Goal: Task Accomplishment & Management: Use online tool/utility

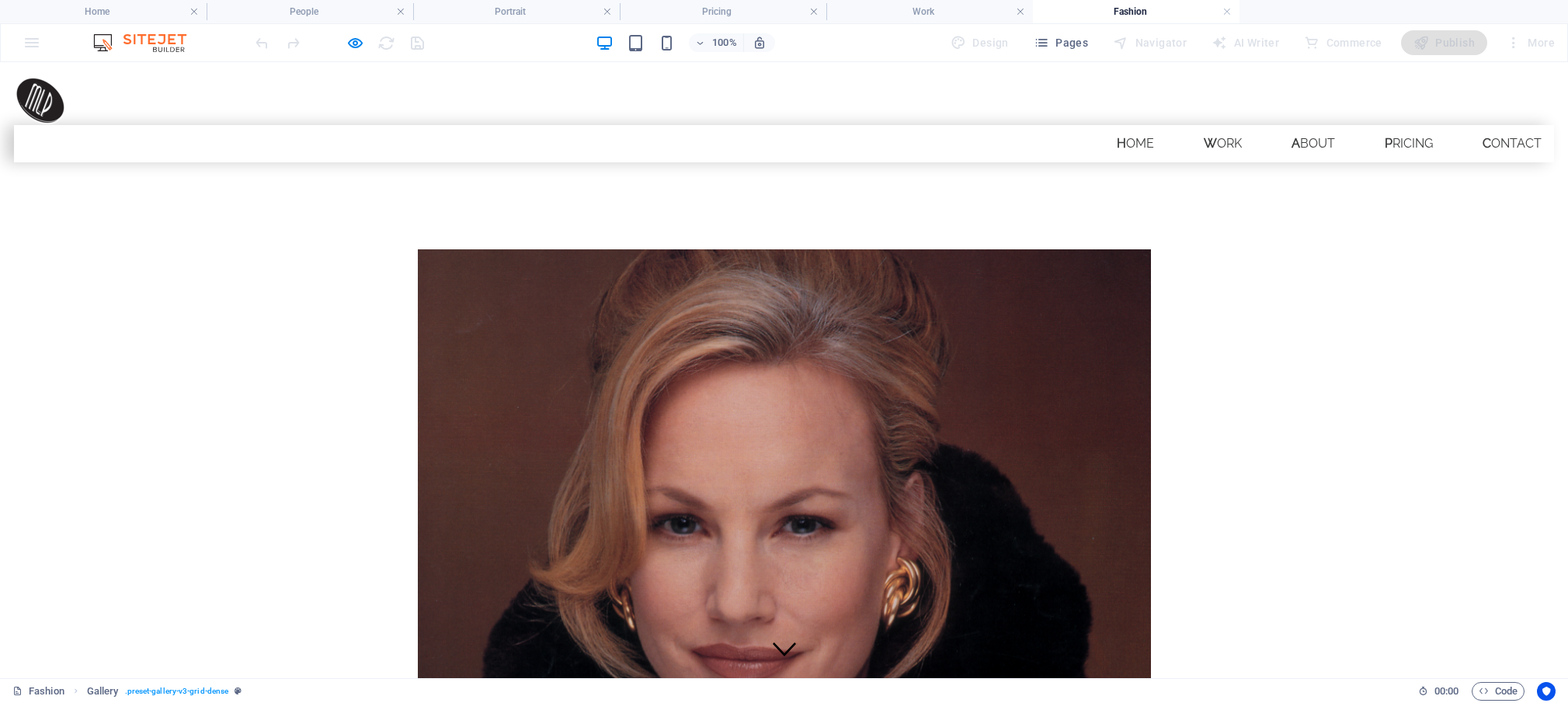
scroll to position [72, 0]
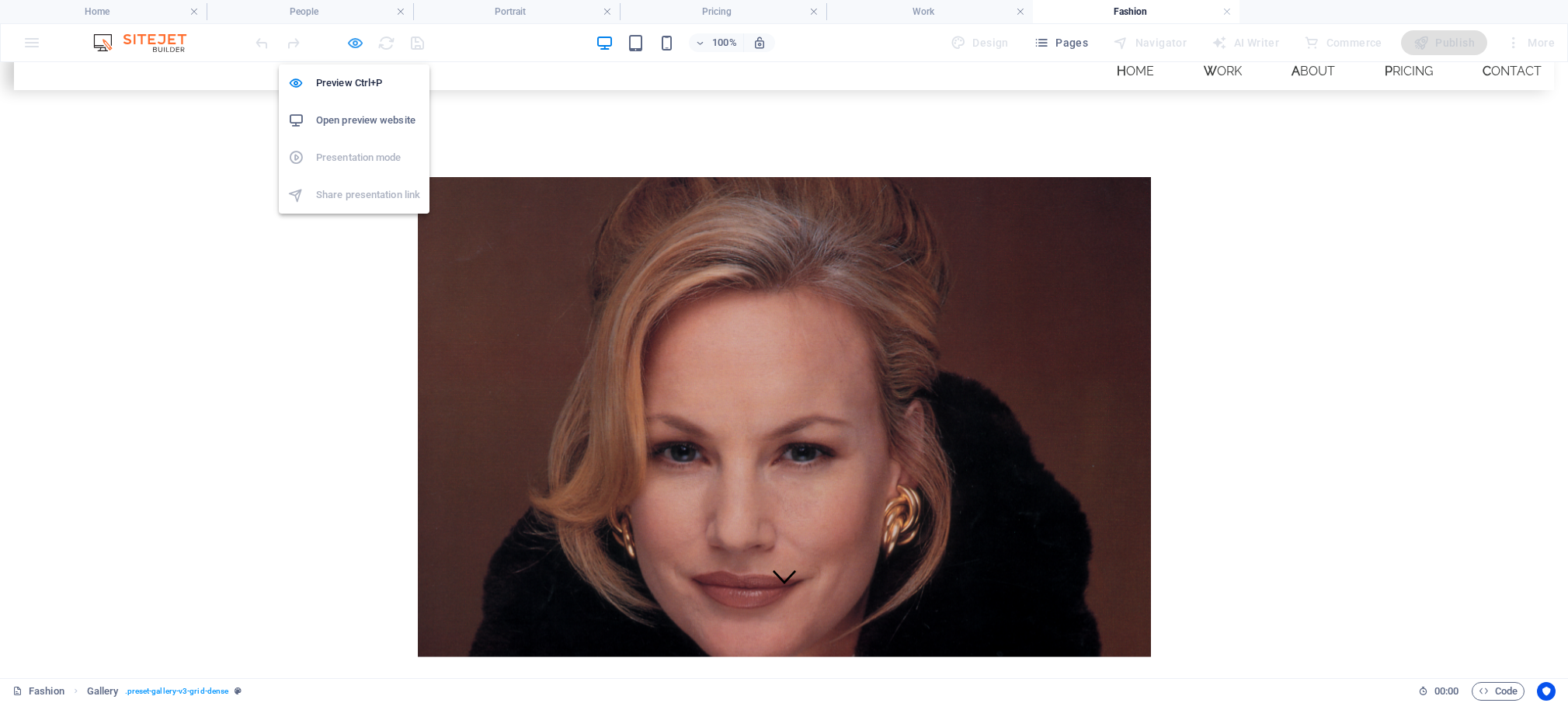
click at [353, 41] on icon "button" at bounding box center [356, 43] width 18 height 18
select select "rem"
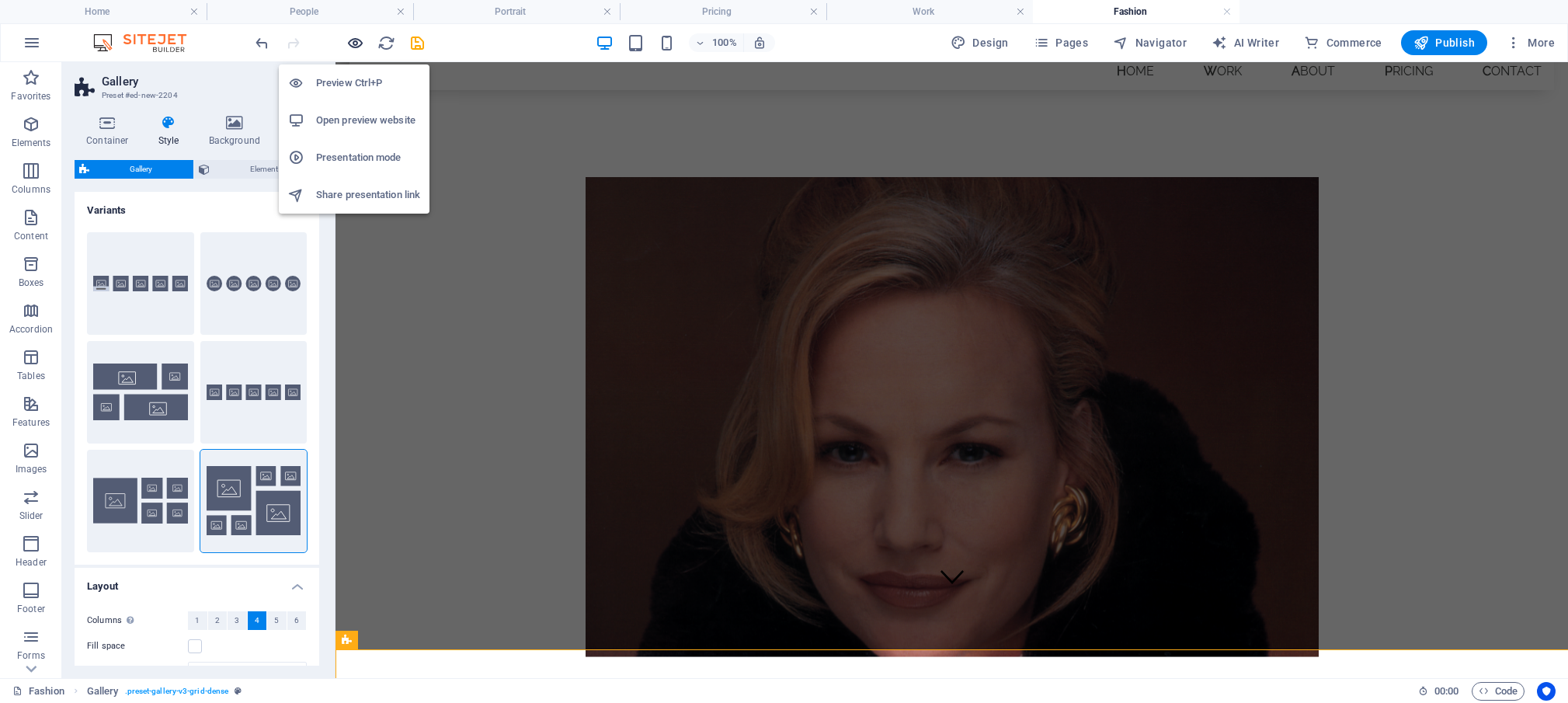
scroll to position [52, 0]
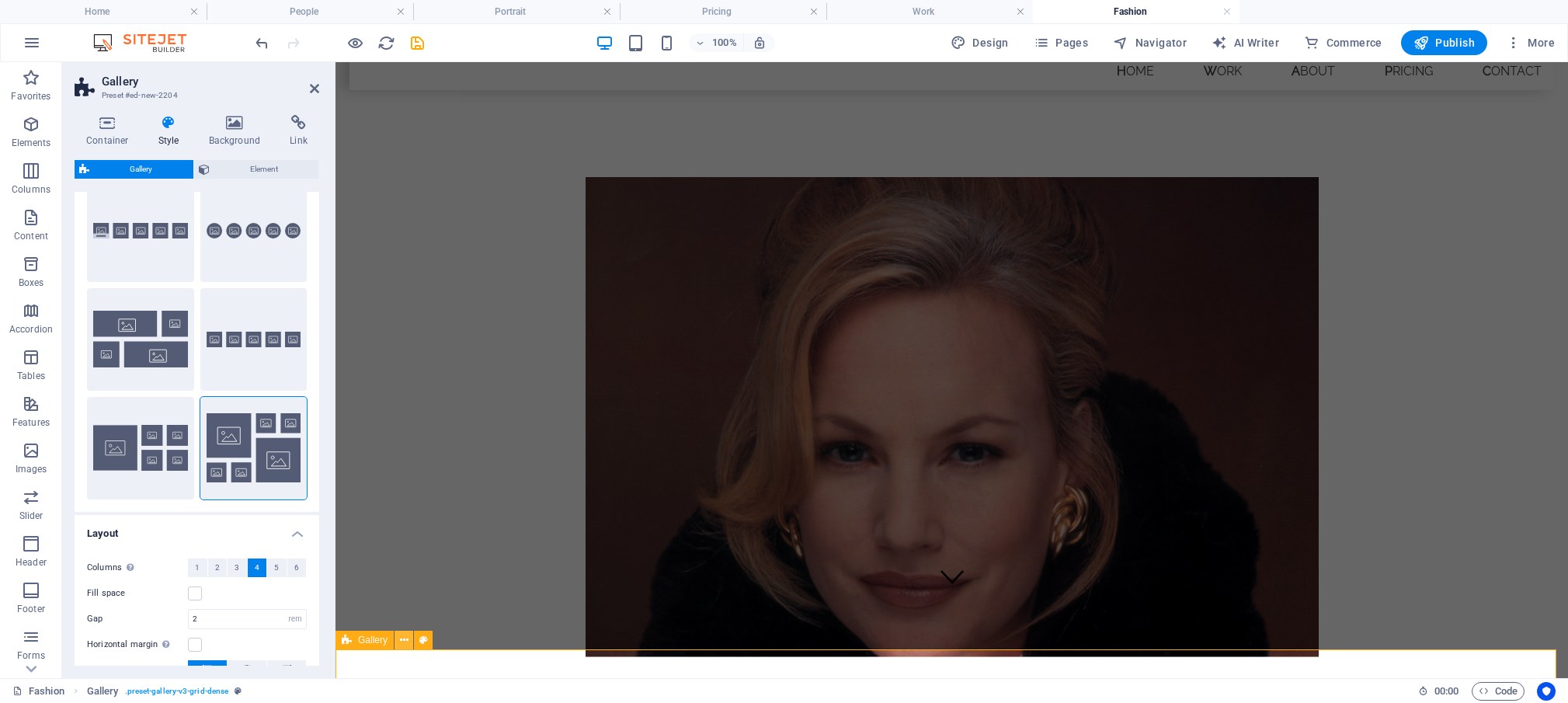
click at [406, 639] on icon at bounding box center [404, 640] width 8 height 16
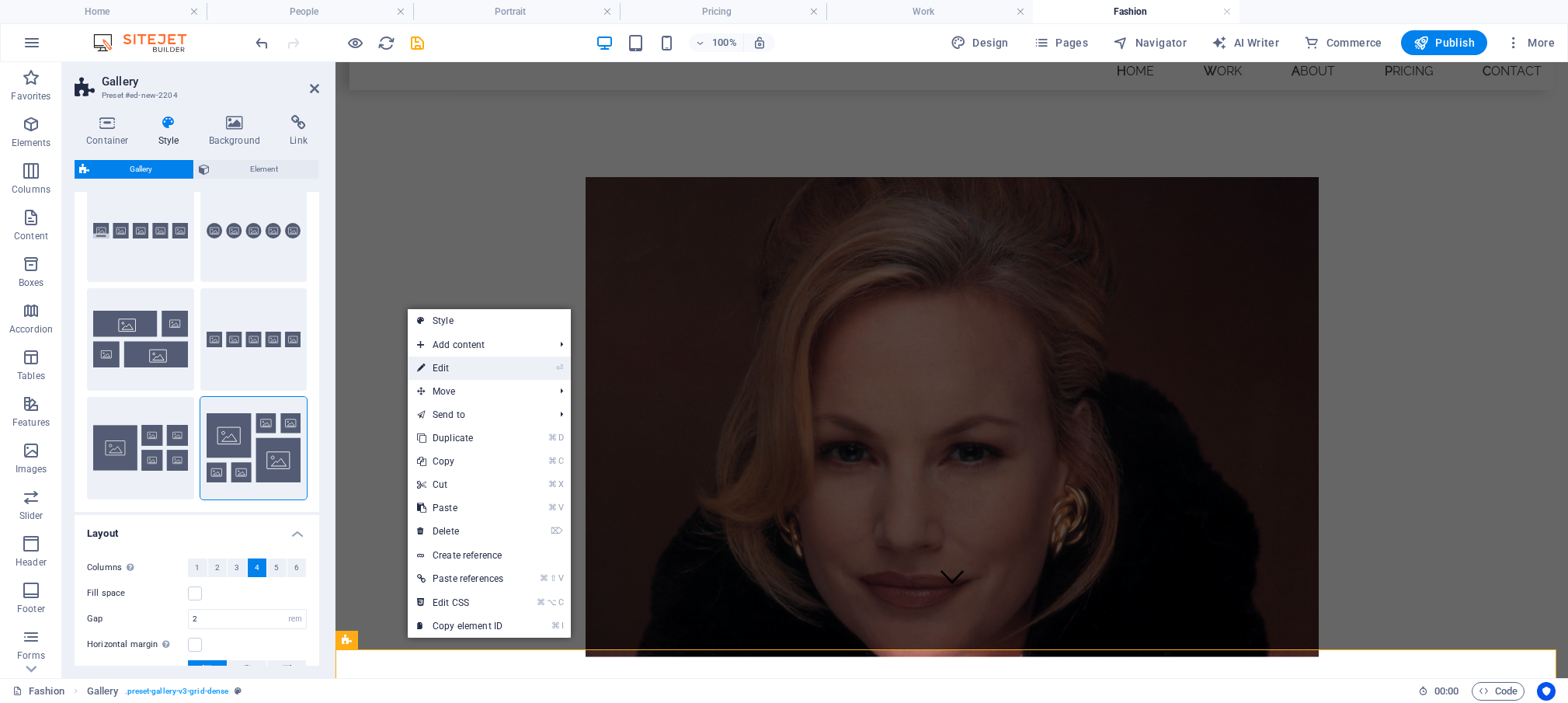
drag, startPoint x: 443, startPoint y: 369, endPoint x: 106, endPoint y: 309, distance: 342.3
click at [443, 369] on link "⏎ Edit" at bounding box center [460, 368] width 105 height 23
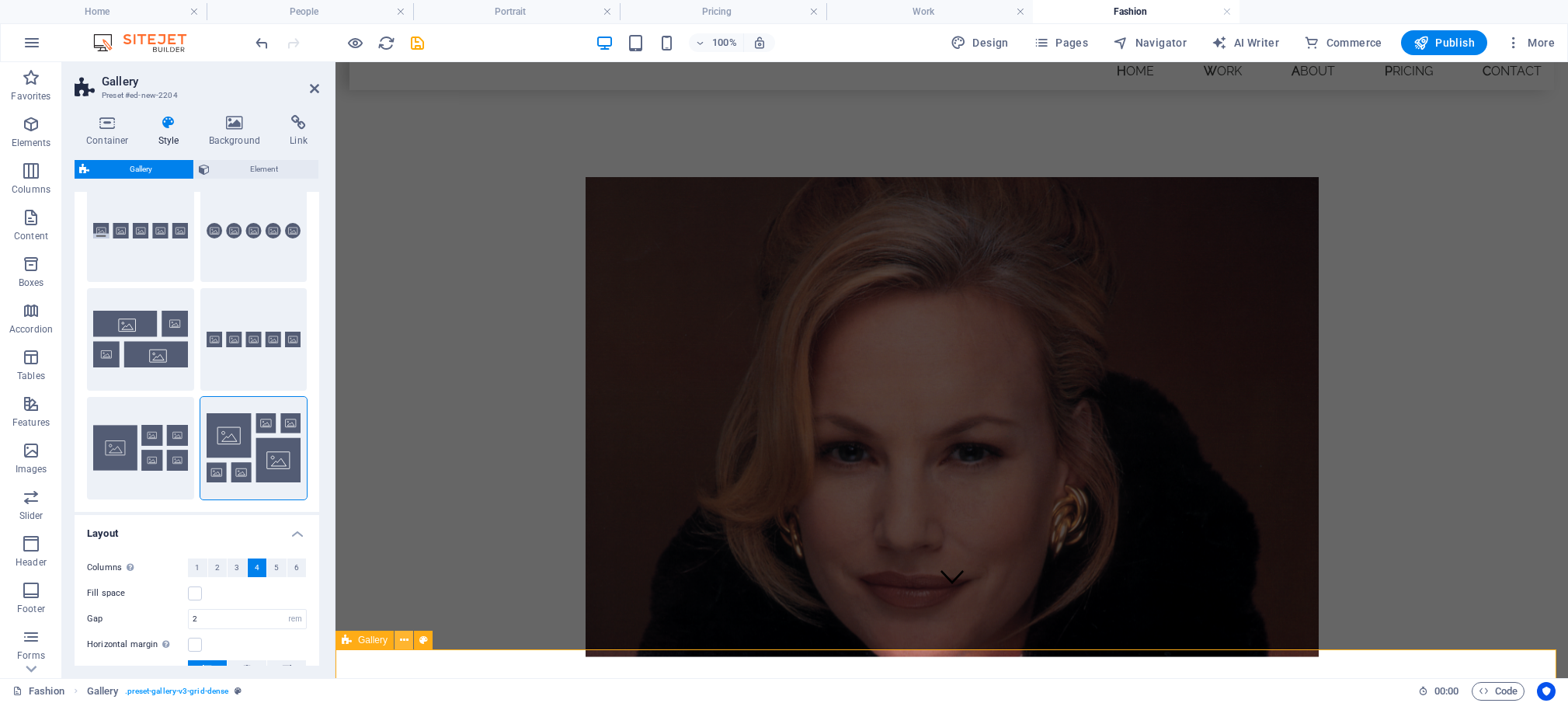
click at [401, 640] on icon at bounding box center [404, 640] width 8 height 16
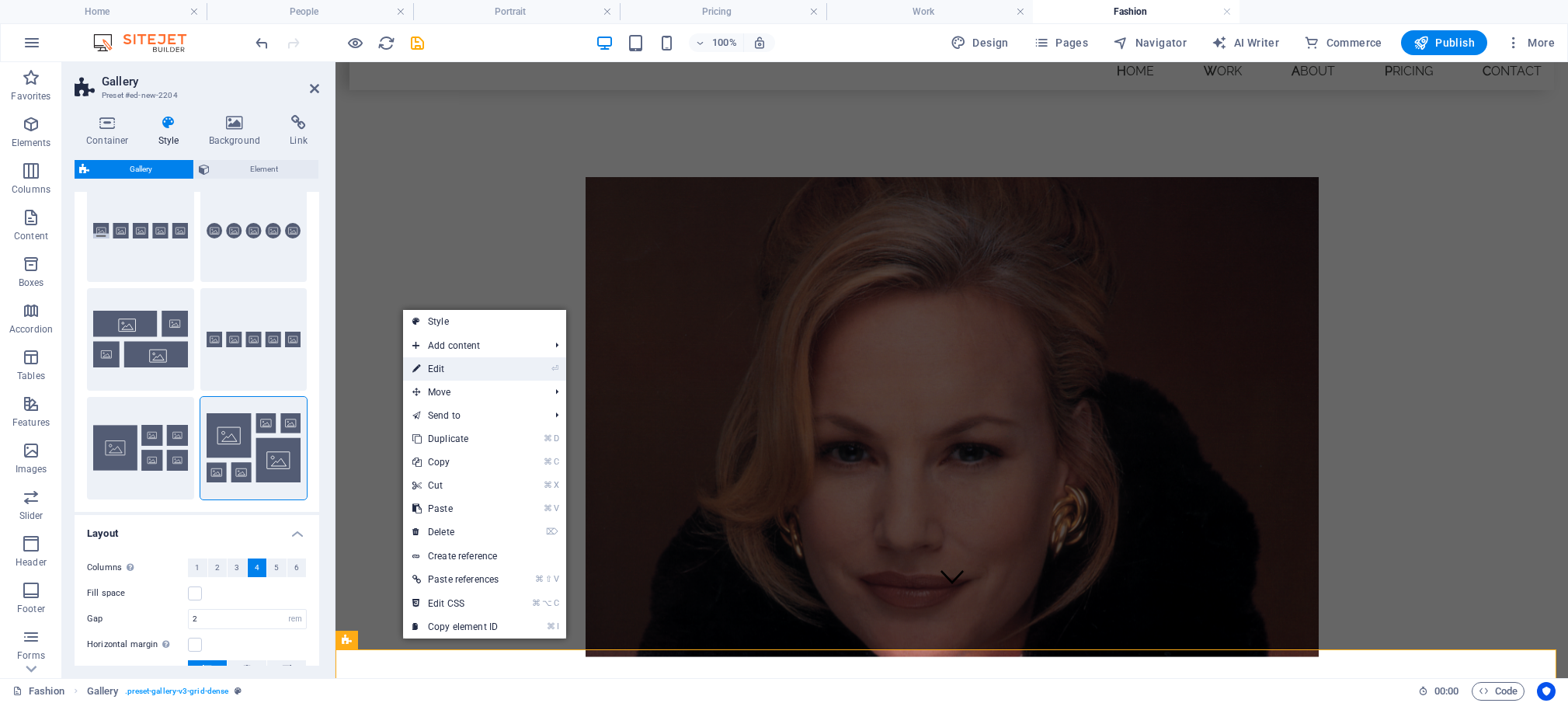
click at [440, 368] on link "⏎ Edit" at bounding box center [455, 369] width 105 height 23
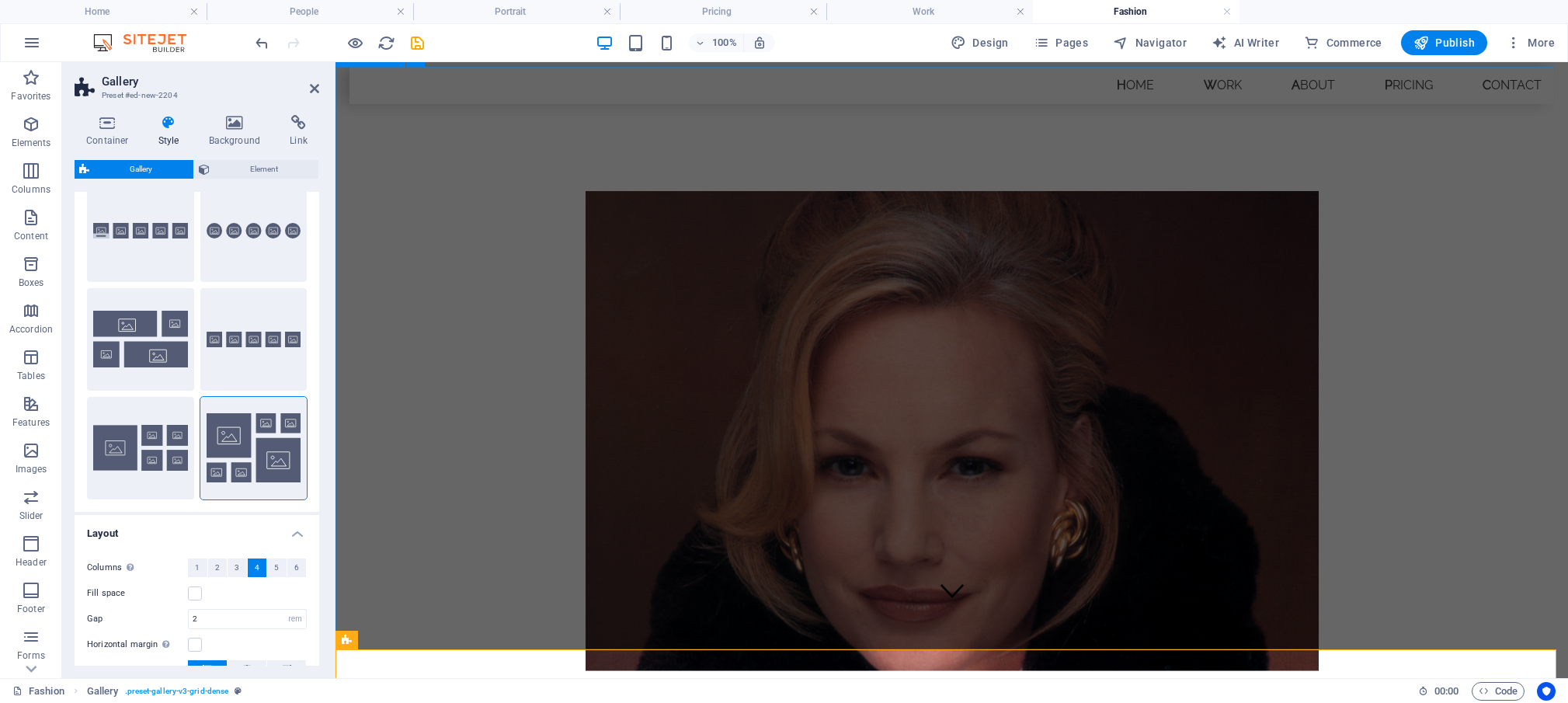
scroll to position [72, 0]
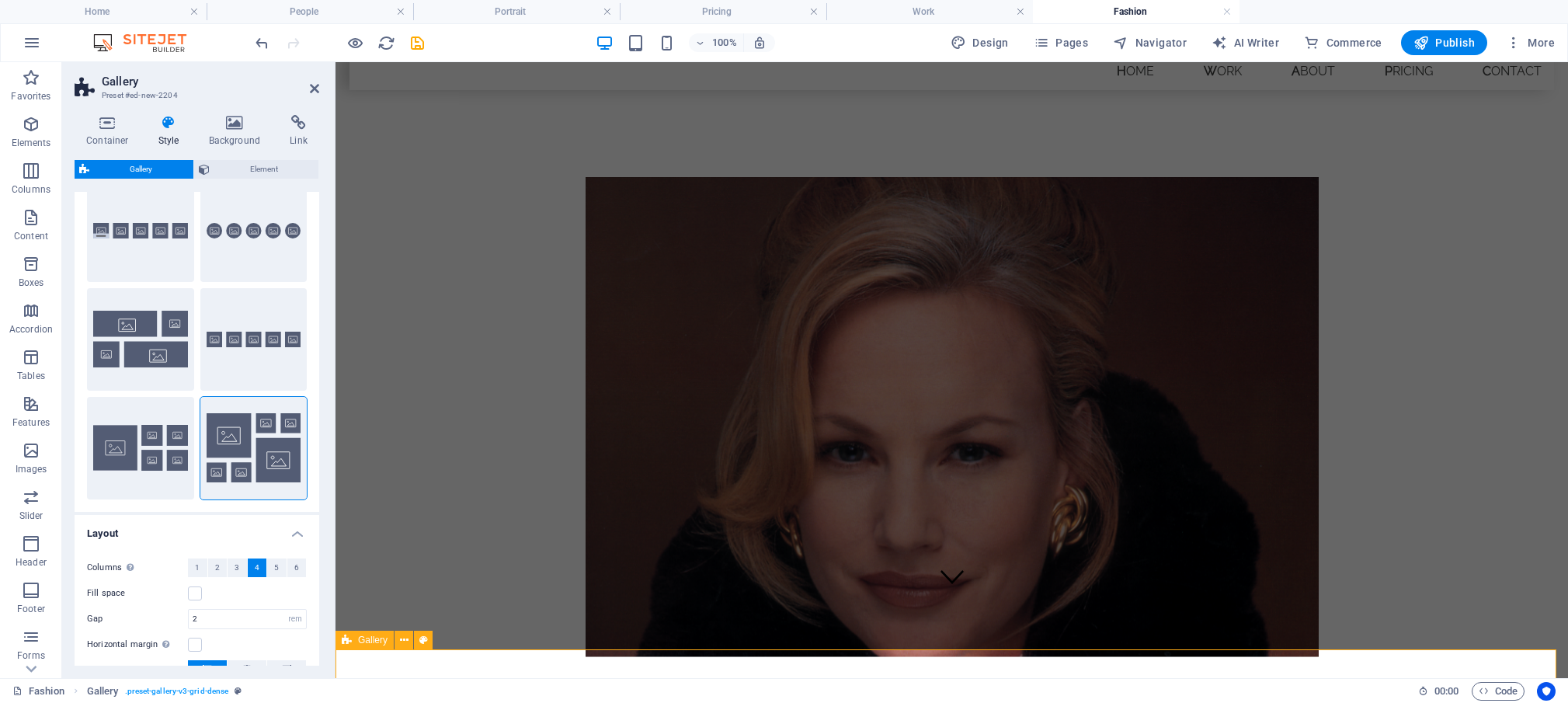
click at [378, 644] on span "Gallery" at bounding box center [373, 639] width 29 height 9
click at [424, 641] on icon at bounding box center [424, 640] width 8 height 16
click at [399, 678] on section "Favorites Elements Columns Content Boxes Accordion Tables Features Images Slide…" at bounding box center [784, 370] width 1568 height 616
click at [263, 41] on icon "undo" at bounding box center [262, 43] width 18 height 18
click at [270, 25] on div "100% Design Pages Navigator AI Writer Commerce Publish More" at bounding box center [784, 42] width 1566 height 37
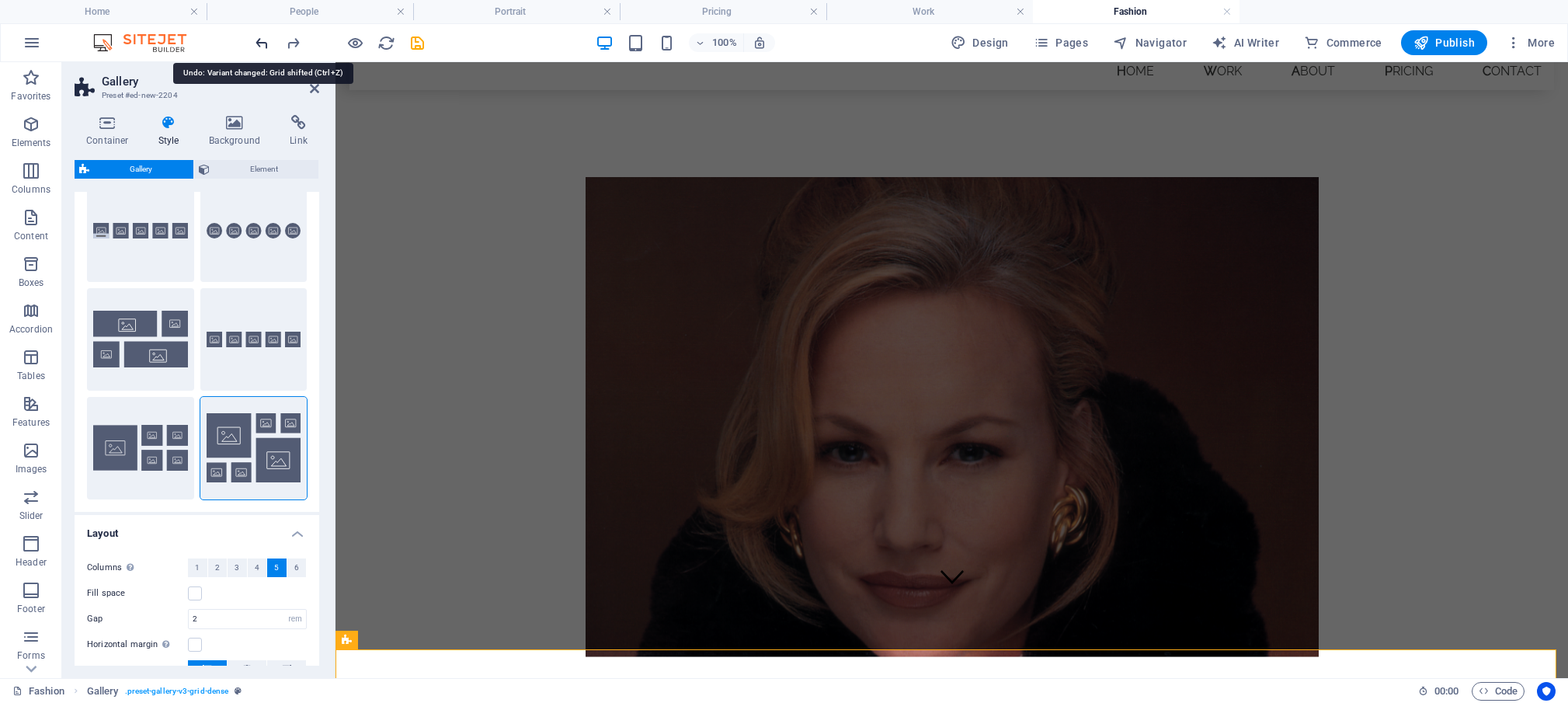
click at [265, 39] on icon "undo" at bounding box center [262, 43] width 18 height 18
click at [266, 37] on icon "undo" at bounding box center [262, 43] width 18 height 18
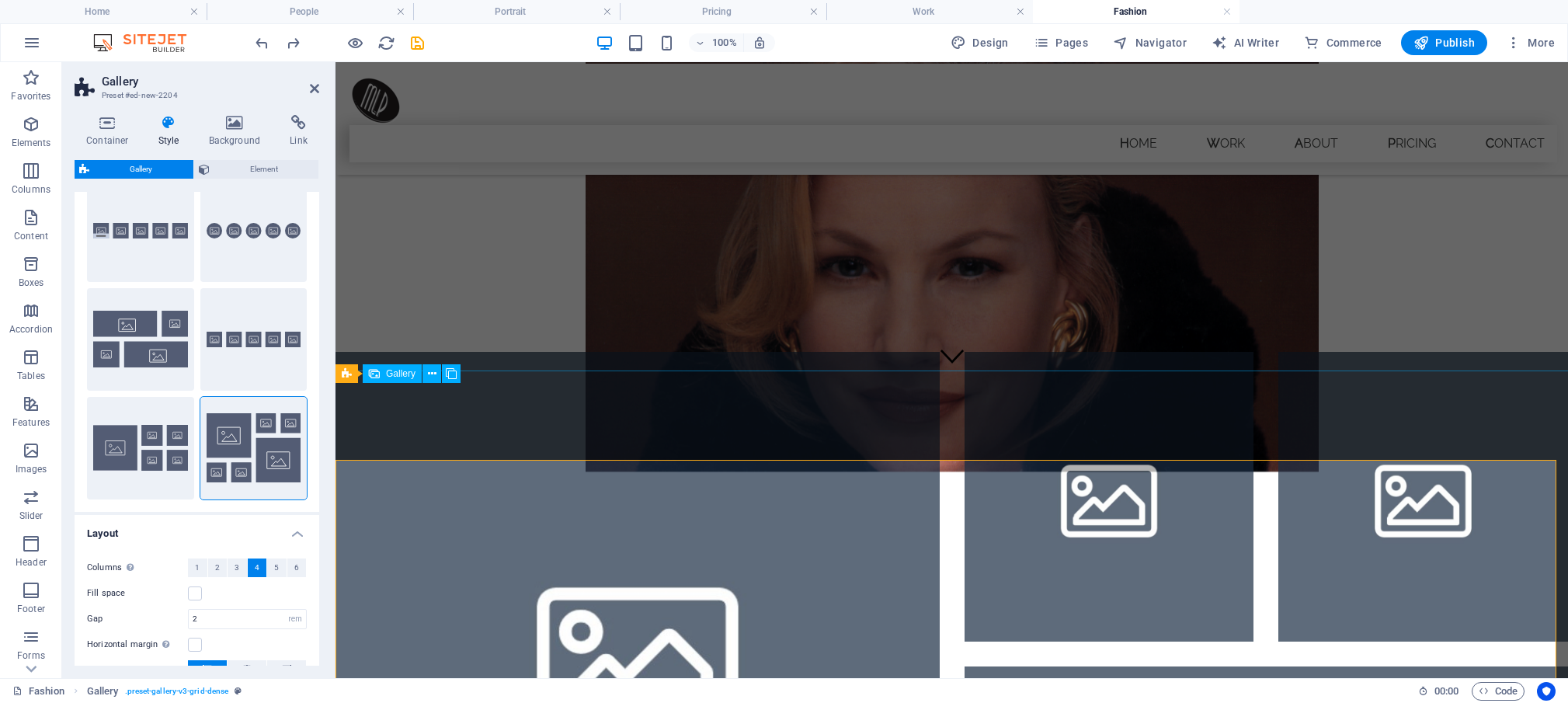
scroll to position [296, 0]
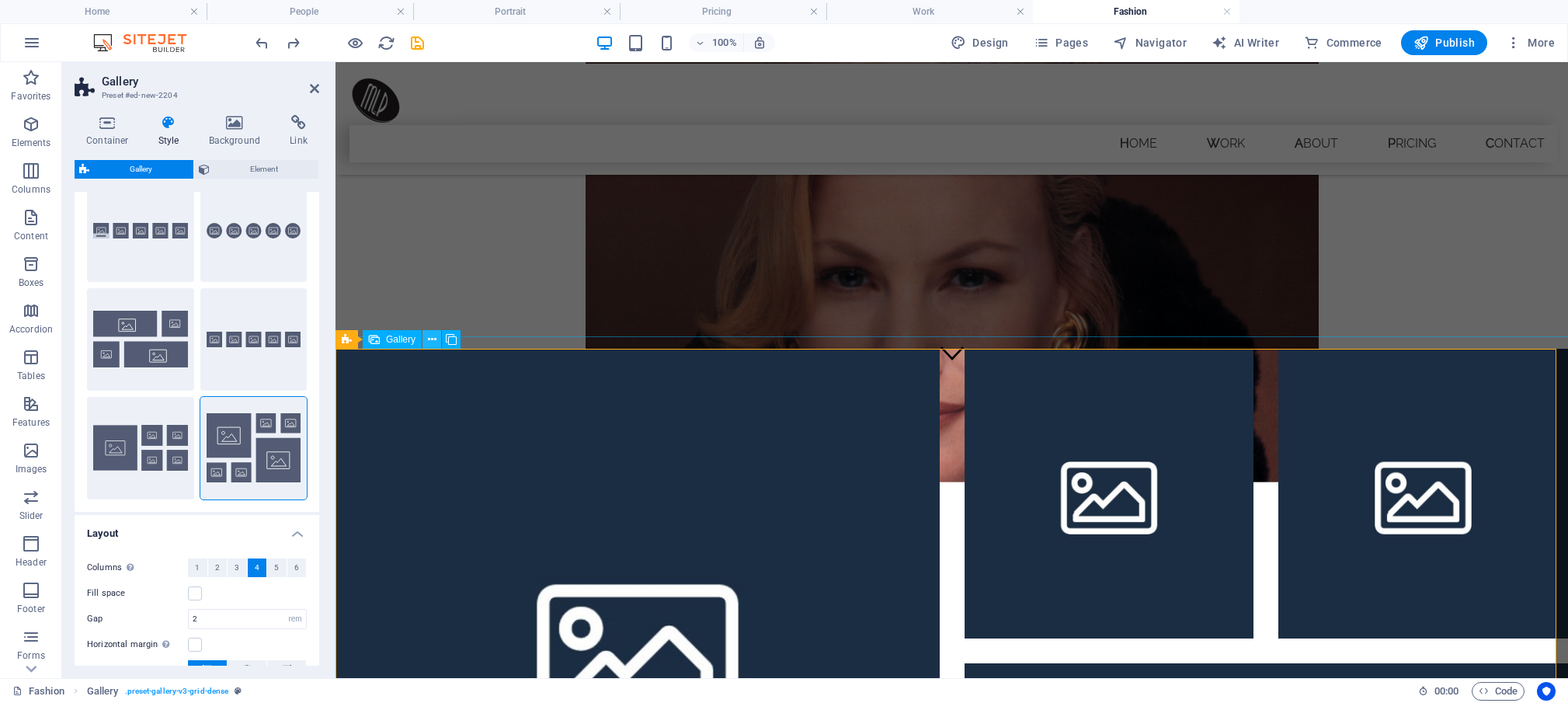
click at [430, 340] on icon at bounding box center [432, 340] width 8 height 16
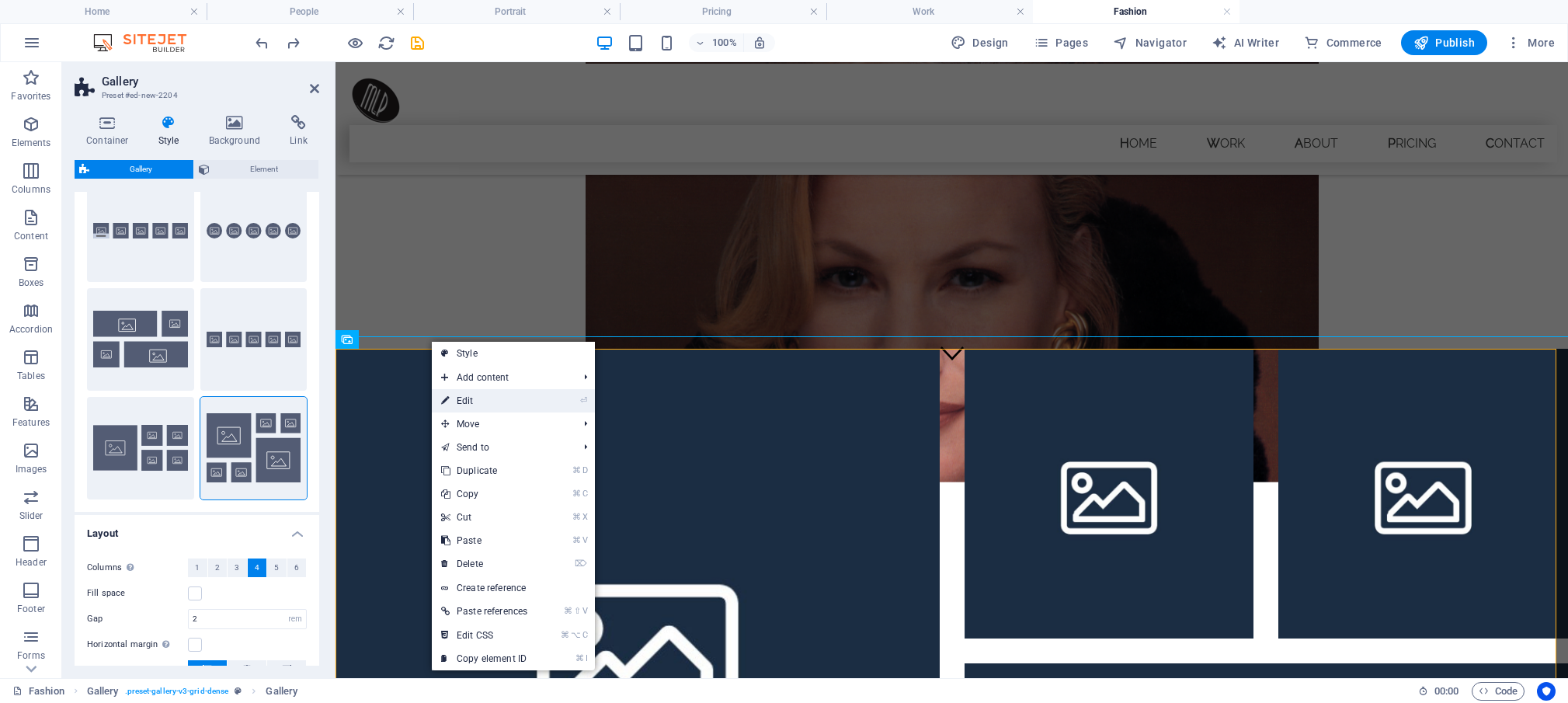
click at [467, 404] on link "⏎ Edit" at bounding box center [484, 401] width 105 height 23
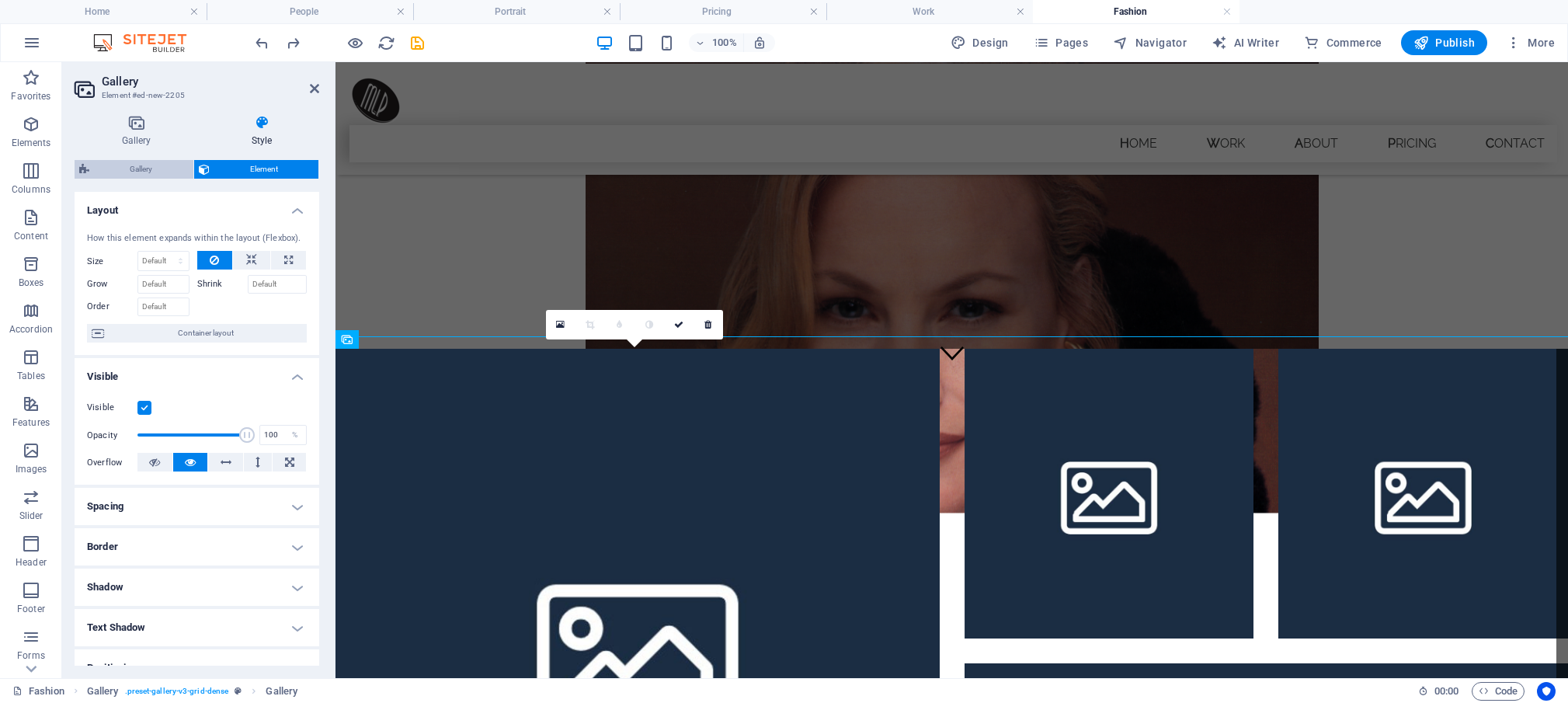
click at [148, 165] on span "Gallery" at bounding box center [142, 169] width 95 height 19
select select "rem"
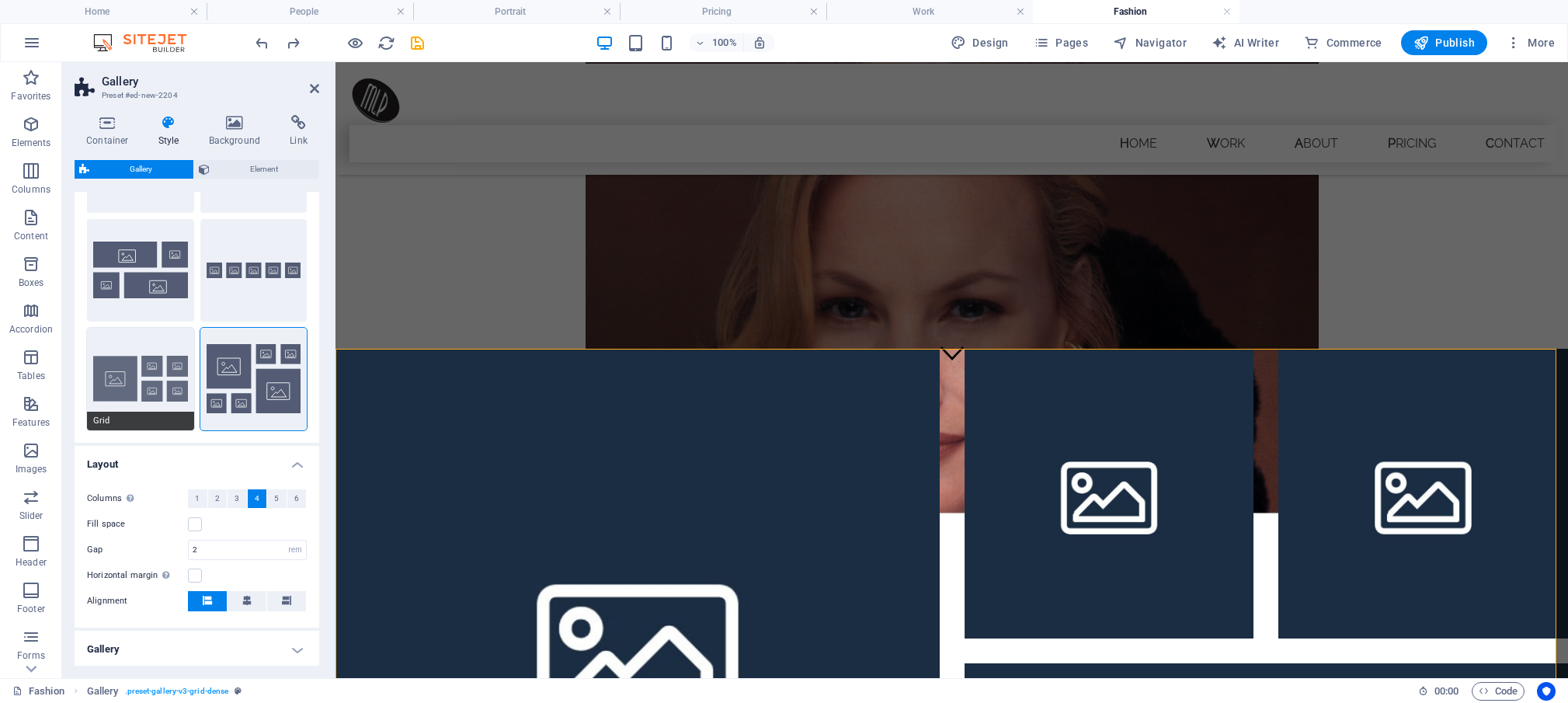
scroll to position [108, 0]
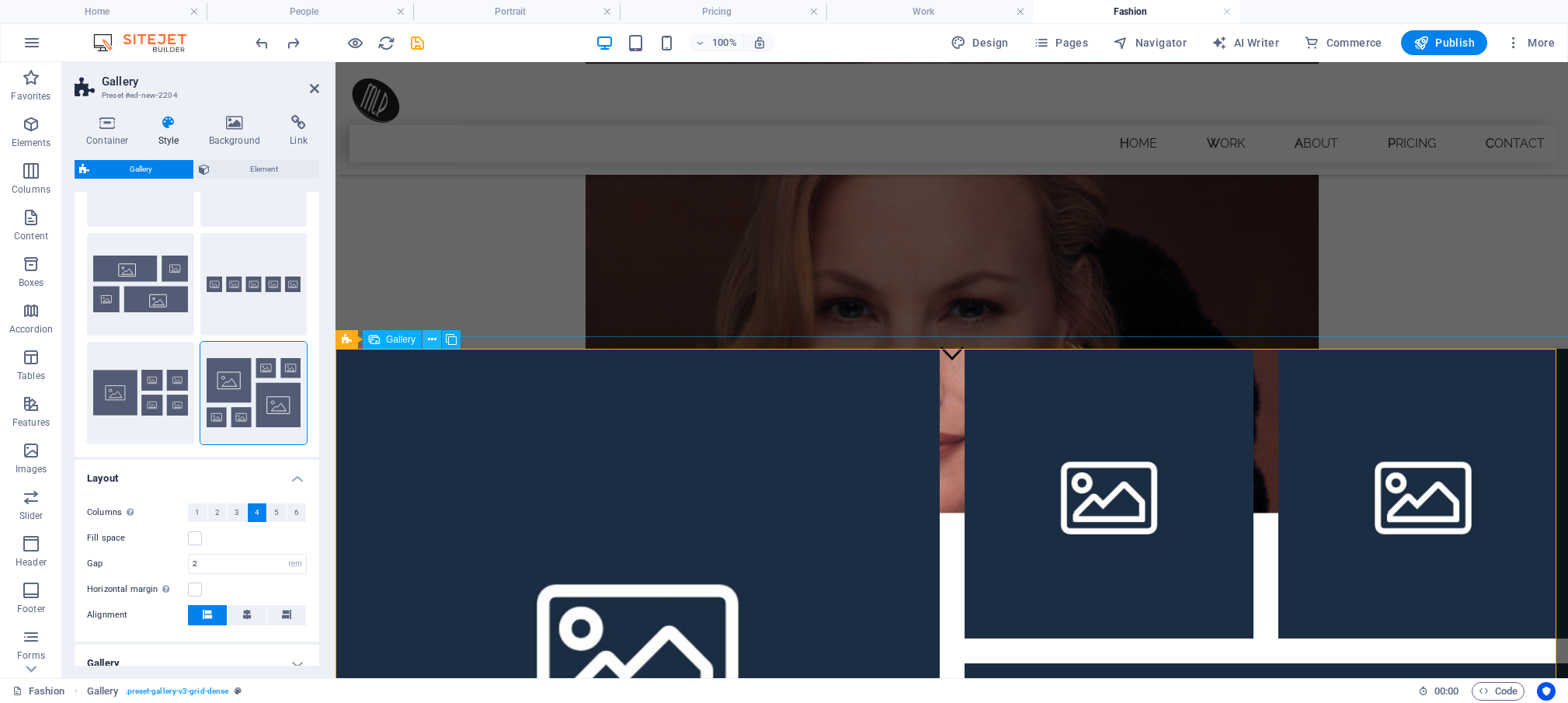
click at [431, 336] on icon at bounding box center [432, 340] width 8 height 16
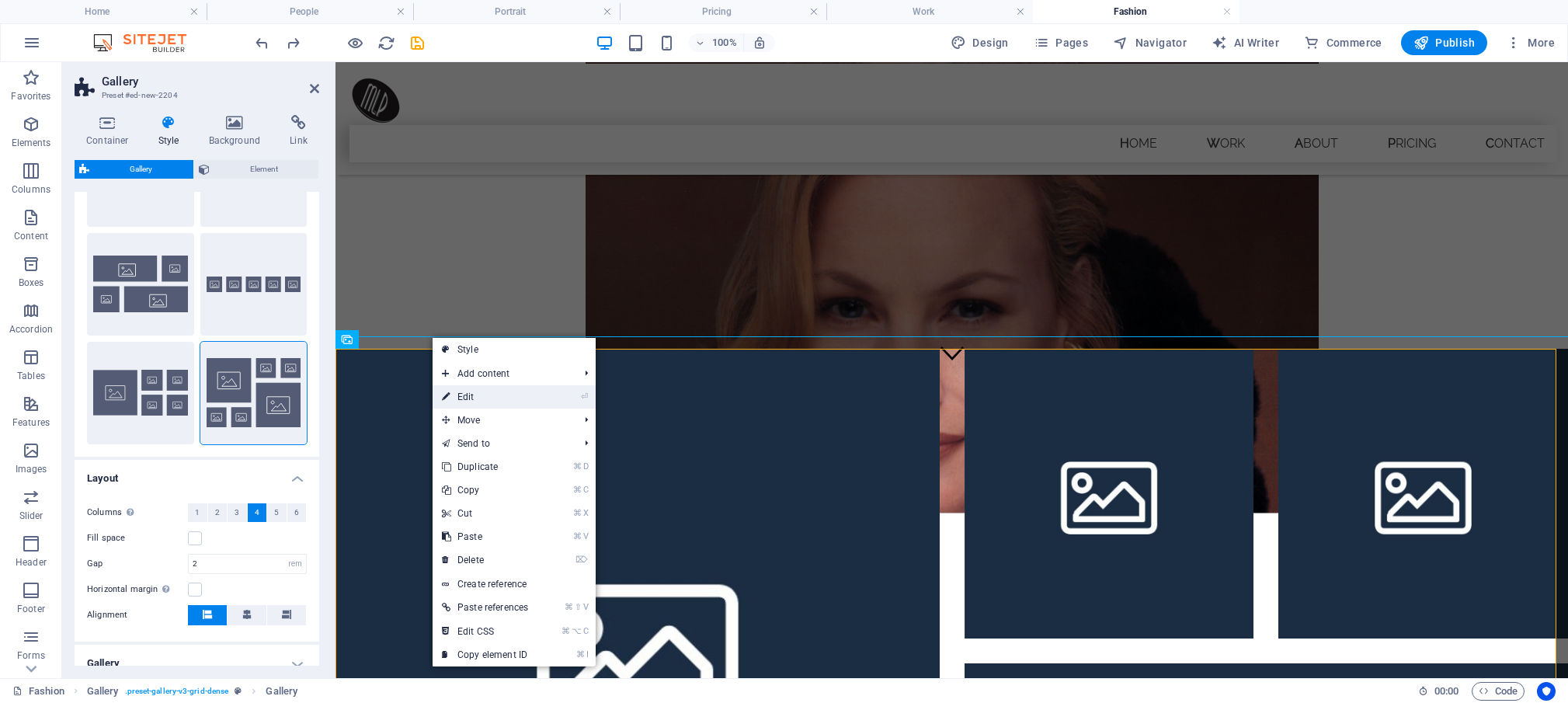
click at [469, 396] on link "⏎ Edit" at bounding box center [485, 397] width 105 height 23
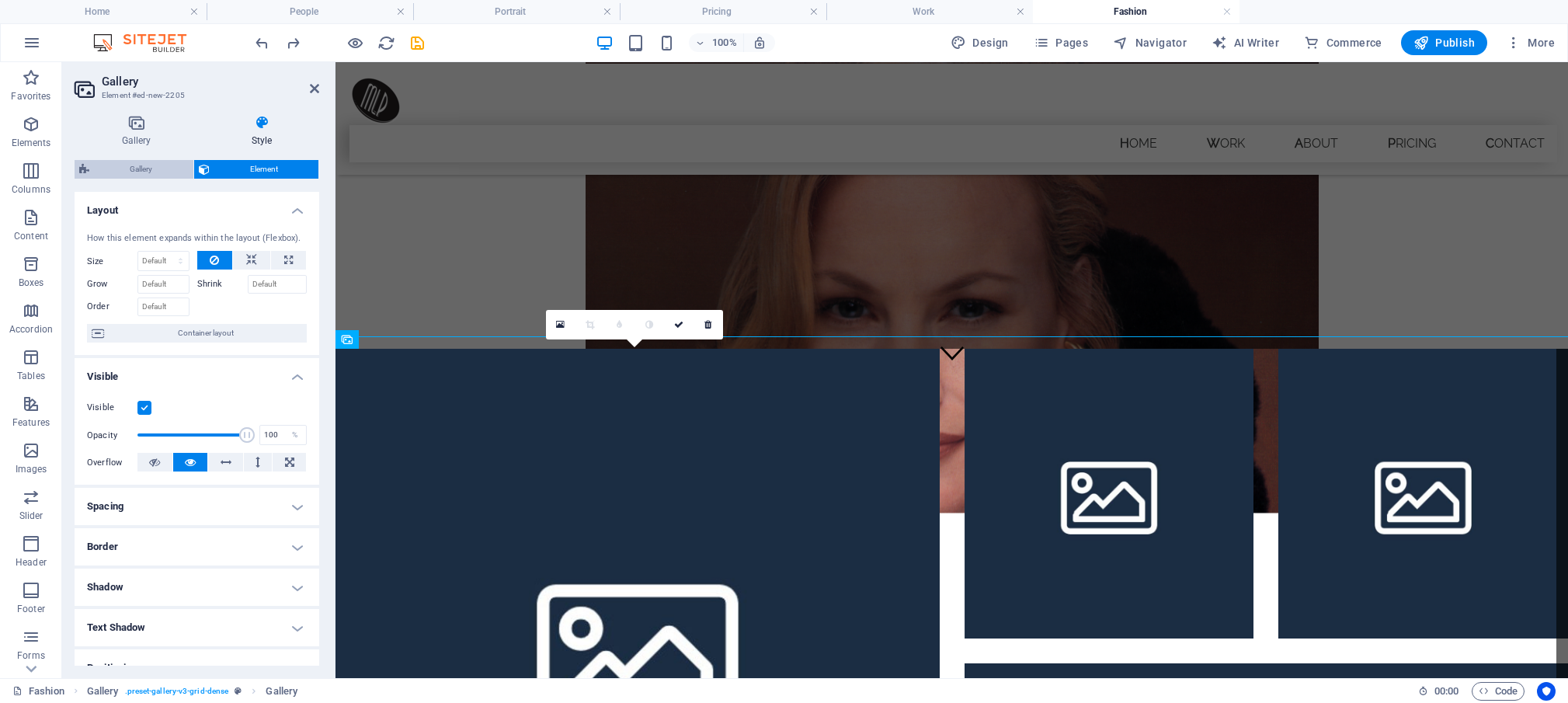
click at [151, 170] on span "Gallery" at bounding box center [142, 169] width 95 height 19
select select "rem"
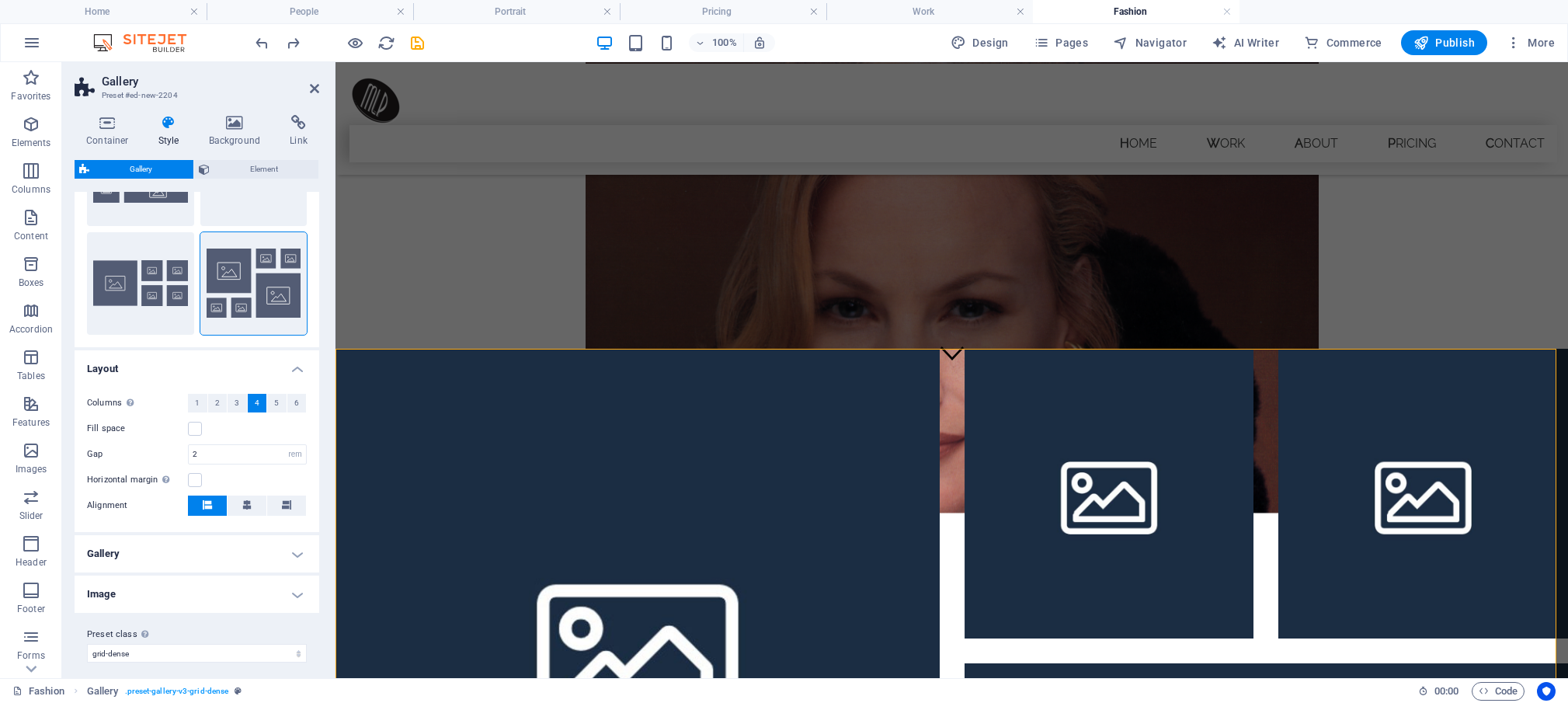
scroll to position [227, 0]
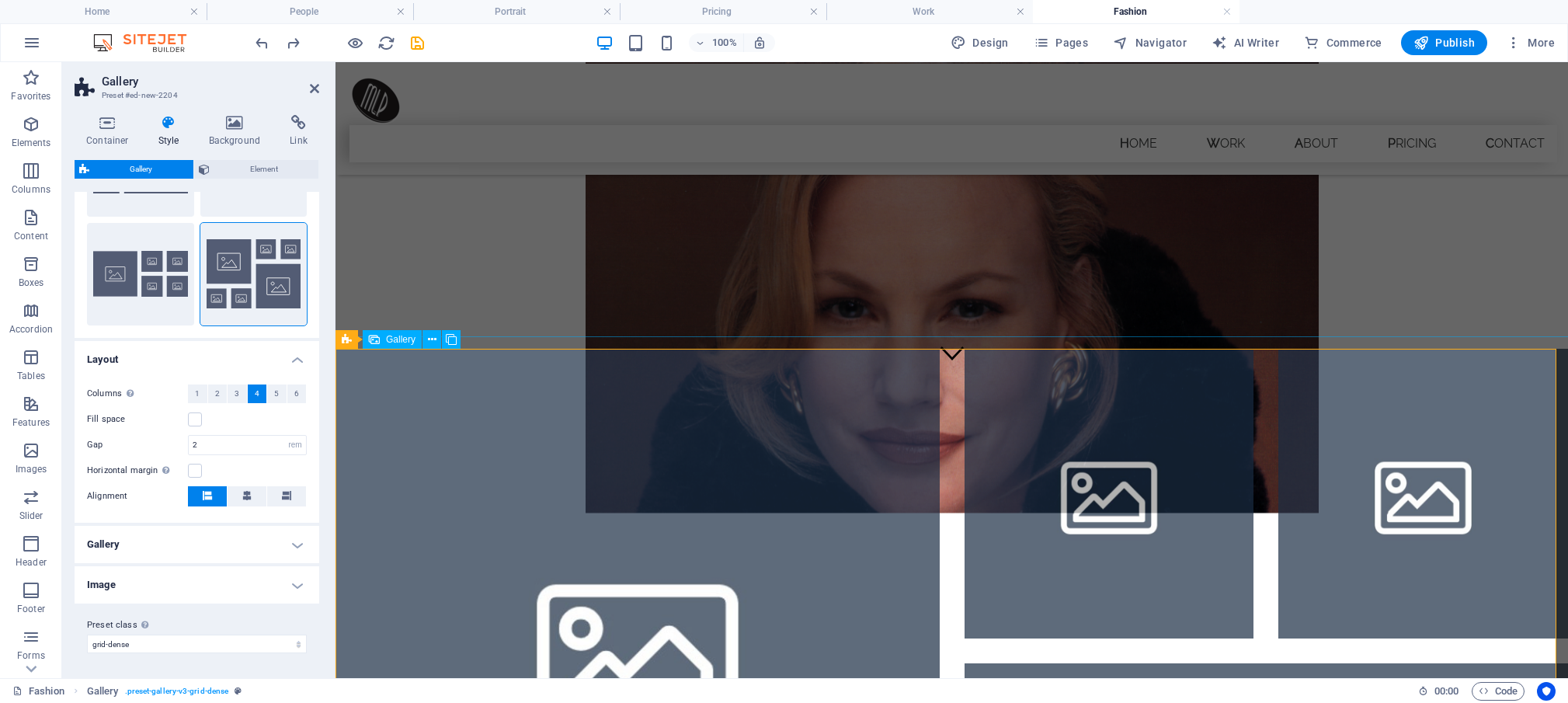
click at [438, 505] on li at bounding box center [637, 651] width 604 height 604
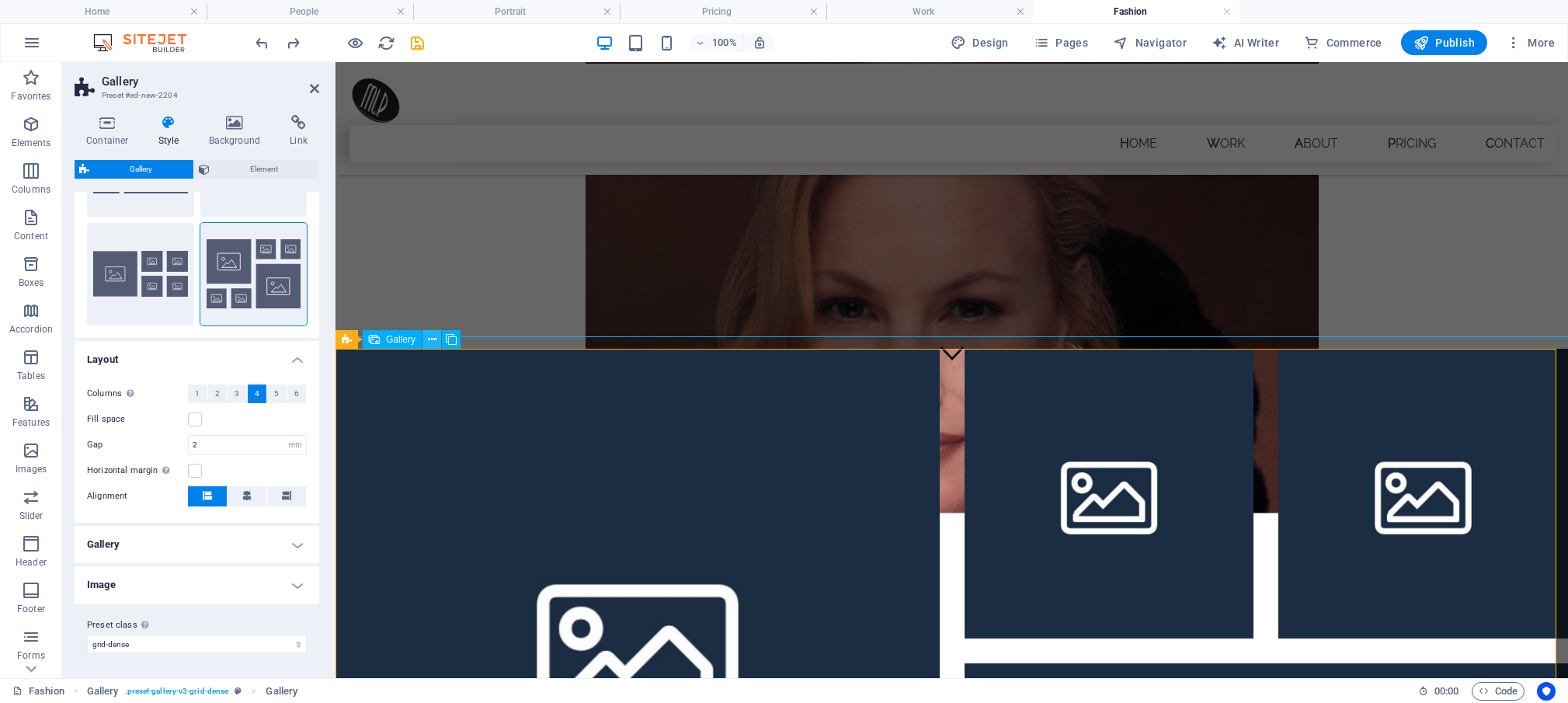
click at [430, 335] on icon at bounding box center [432, 340] width 8 height 16
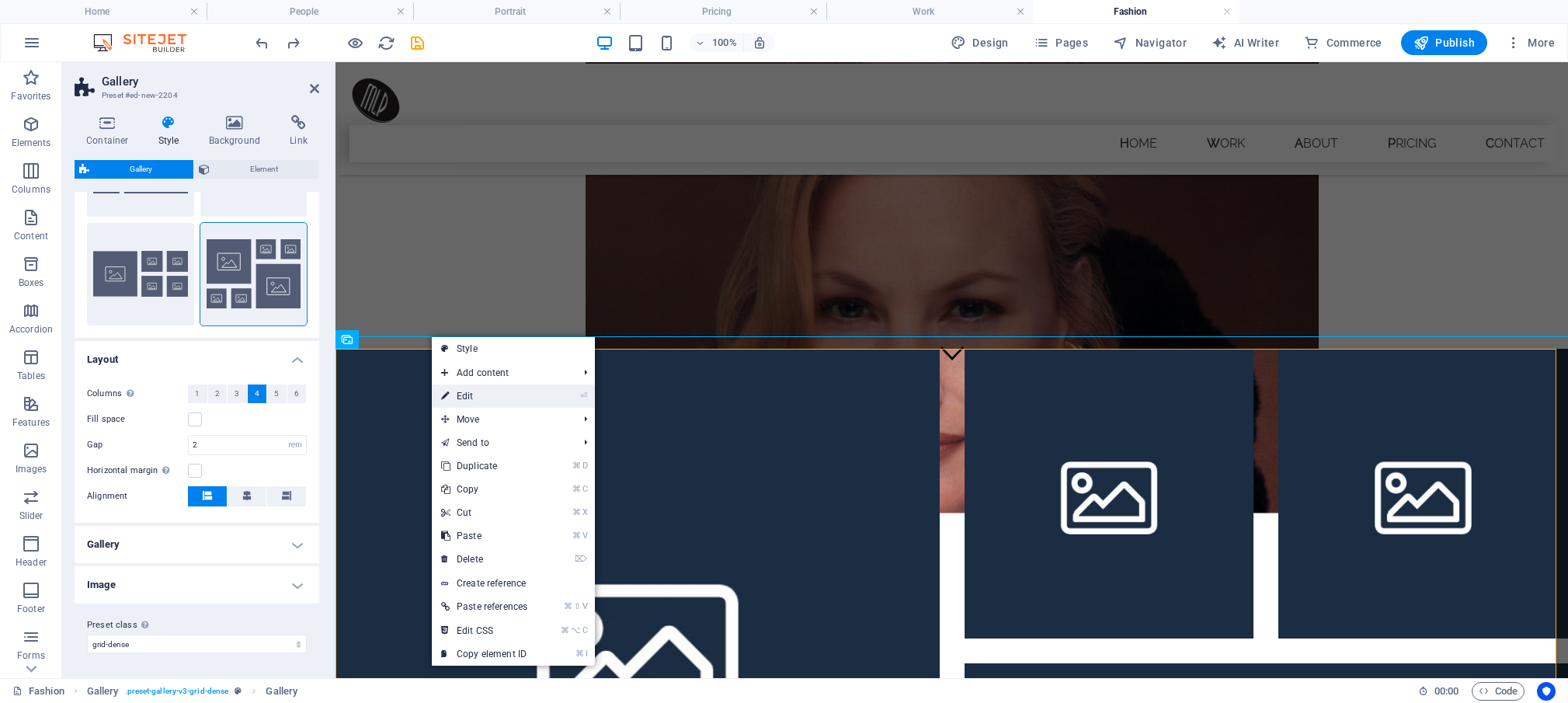
click at [467, 397] on link "⏎ Edit" at bounding box center [484, 396] width 105 height 23
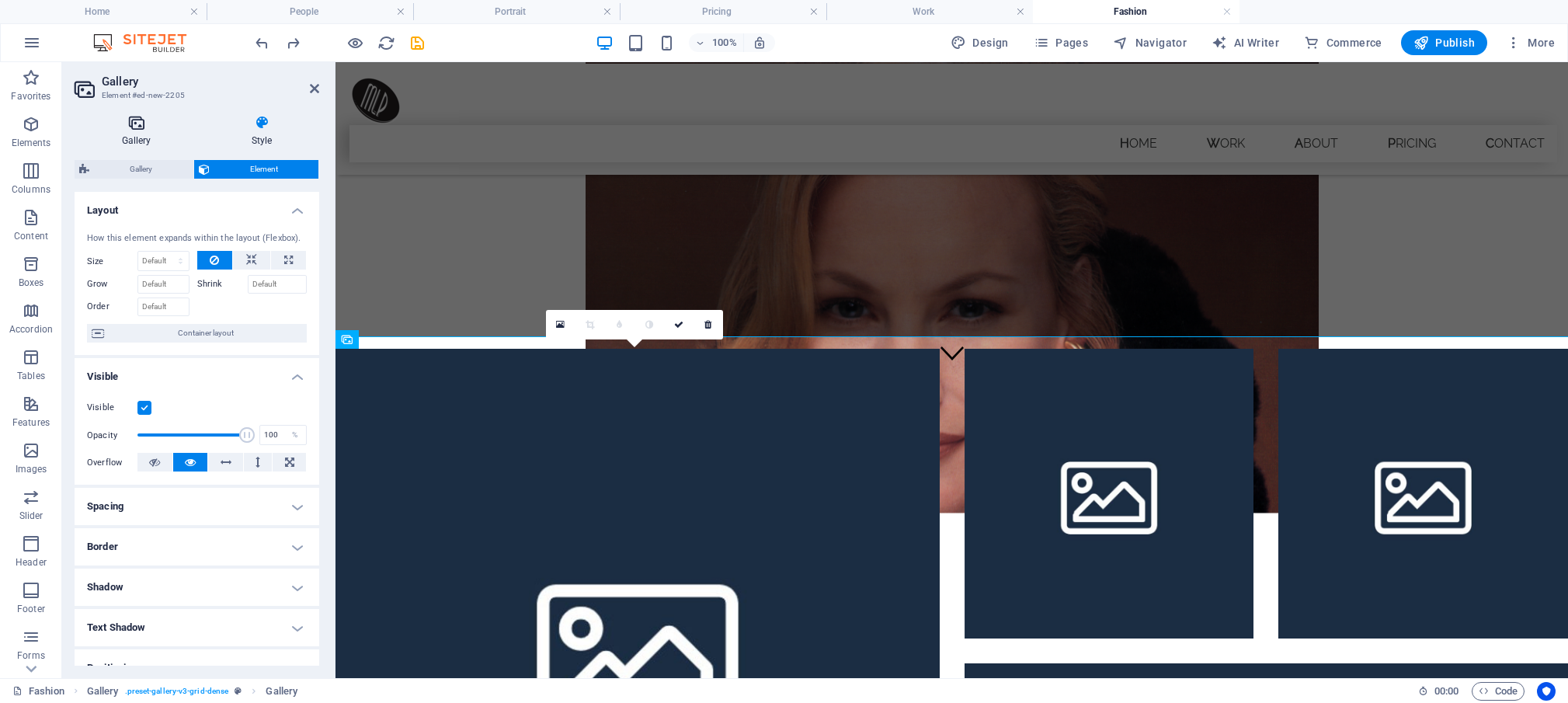
click at [133, 131] on h4 "Gallery" at bounding box center [139, 131] width 129 height 33
